Goal: Task Accomplishment & Management: Complete application form

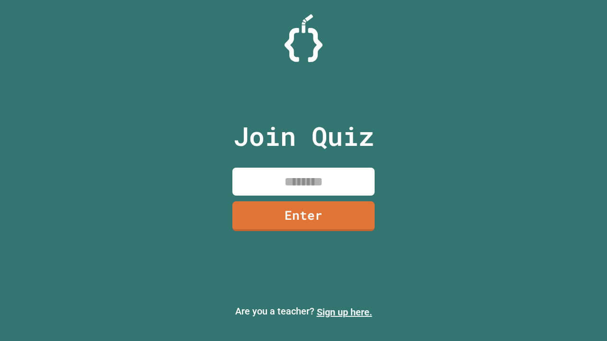
click at [344, 313] on link "Sign up here." at bounding box center [344, 312] width 55 height 11
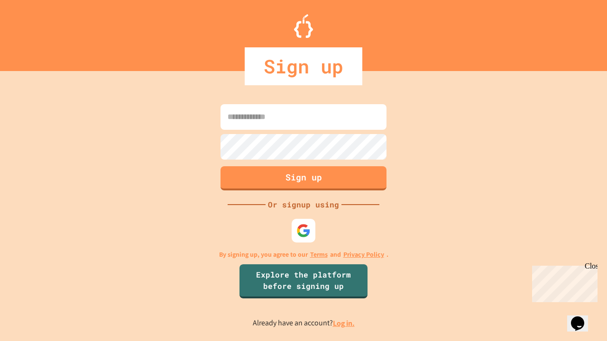
click at [344, 323] on link "Log in." at bounding box center [344, 324] width 22 height 10
